Goal: Register for event/course

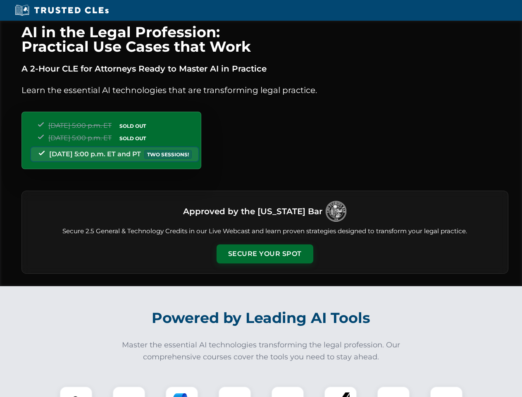
click at [265, 254] on button "Secure Your Spot" at bounding box center [265, 253] width 97 height 19
click at [76, 392] on img at bounding box center [76, 403] width 24 height 24
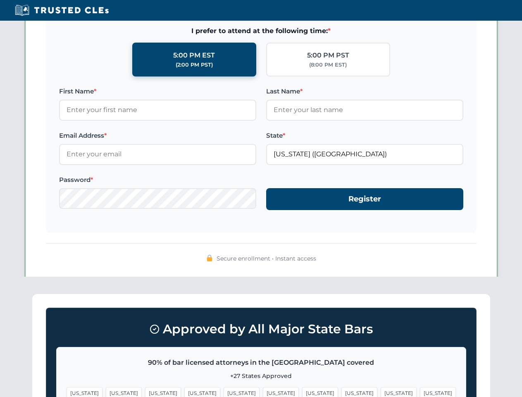
click at [302, 392] on span "[US_STATE]" at bounding box center [320, 393] width 36 height 12
click at [381, 392] on span "[US_STATE]" at bounding box center [399, 393] width 36 height 12
